Goal: Task Accomplishment & Management: Complete application form

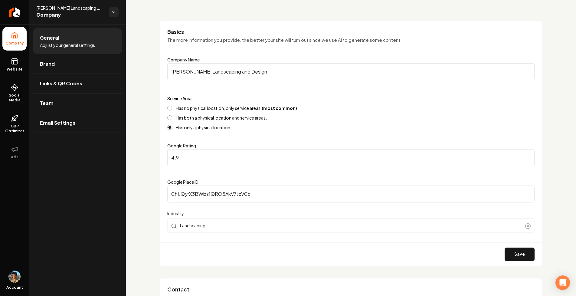
scroll to position [15, 0]
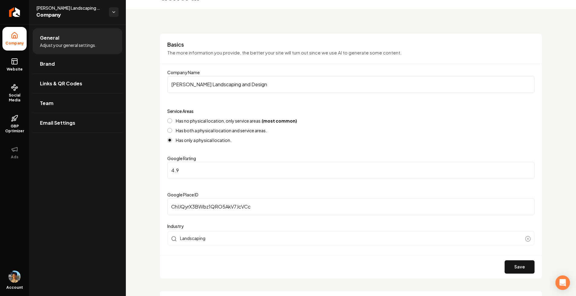
click at [194, 120] on label "Has no physical location, only service areas. (most common)" at bounding box center [236, 121] width 121 height 4
click at [172, 120] on button "Has no physical location, only service areas. (most common)" at bounding box center [169, 120] width 5 height 5
click at [512, 263] on button "Save" at bounding box center [520, 266] width 30 height 13
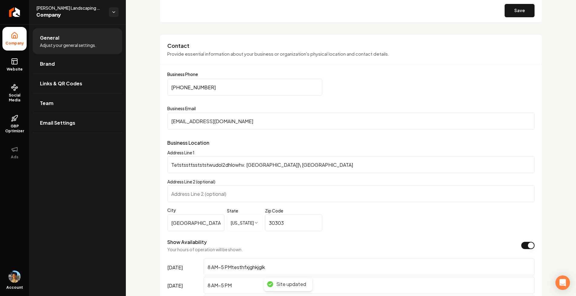
scroll to position [272, 0]
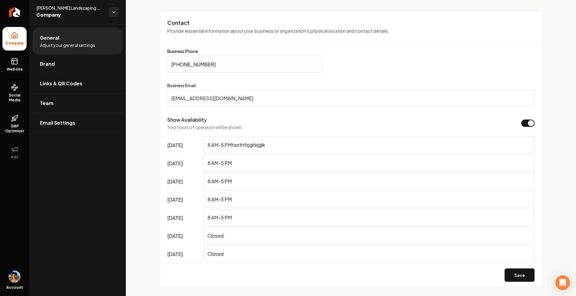
scroll to position [294, 0]
drag, startPoint x: 168, startPoint y: 128, endPoint x: 251, endPoint y: 128, distance: 82.6
click at [251, 128] on div "Show Availability Your hours of operation will be shown." at bounding box center [350, 124] width 367 height 14
copy p "Your hours of operation will be shown."
click at [215, 131] on p "Your hours of operation will be shown." at bounding box center [204, 128] width 75 height 6
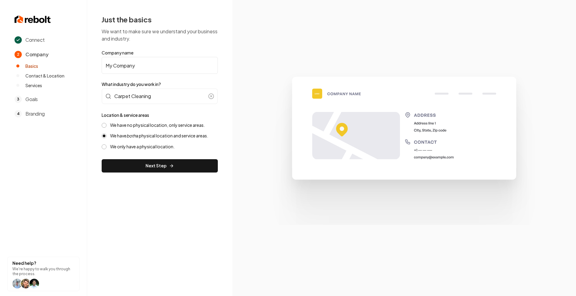
click at [123, 126] on label "We have no physical location, only service areas." at bounding box center [157, 125] width 95 height 6
click at [107, 126] on button "We have no physical location, only service areas." at bounding box center [104, 125] width 5 height 5
click at [144, 165] on button "Next Step" at bounding box center [160, 165] width 116 height 13
